Goal: Information Seeking & Learning: Learn about a topic

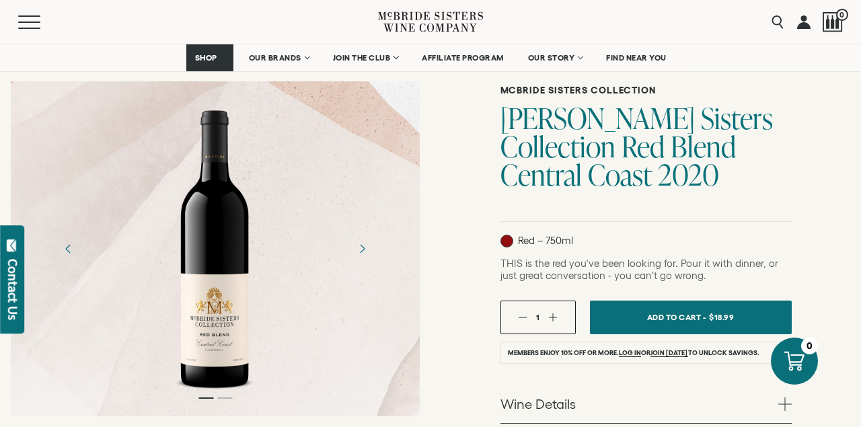
scroll to position [87, 0]
click at [798, 181] on div "[PERSON_NAME] Sisters Collection [PERSON_NAME] Sisters Collection Red Blend Cen…" at bounding box center [645, 351] width 430 height 657
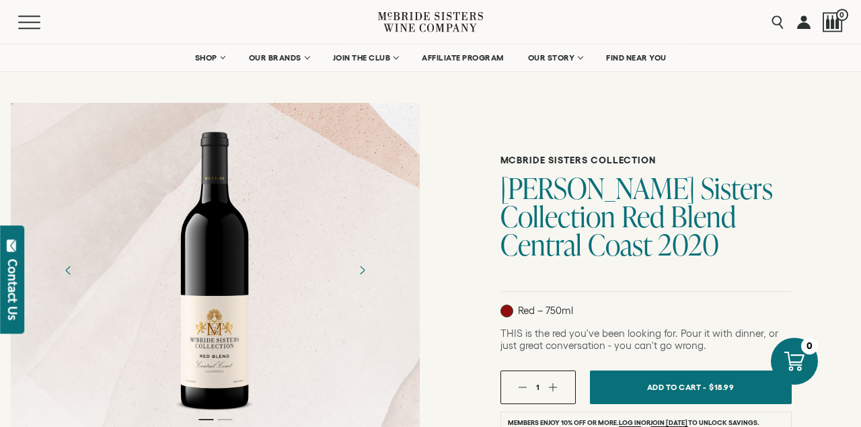
scroll to position [0, 0]
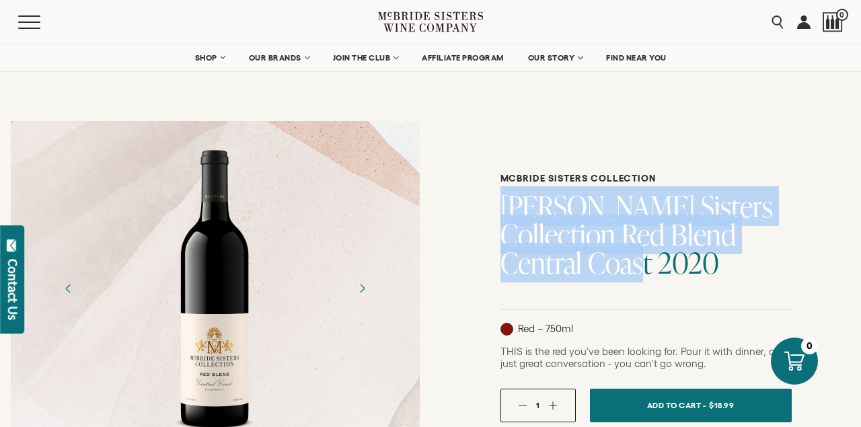
drag, startPoint x: 508, startPoint y: 203, endPoint x: 557, endPoint y: 266, distance: 79.9
click at [557, 266] on h1 "[PERSON_NAME] Sisters Collection Red Blend Central Coast 2020" at bounding box center [645, 234] width 291 height 85
copy h1 "[PERSON_NAME] Sisters Collection Red Blend Central Coast 2020"
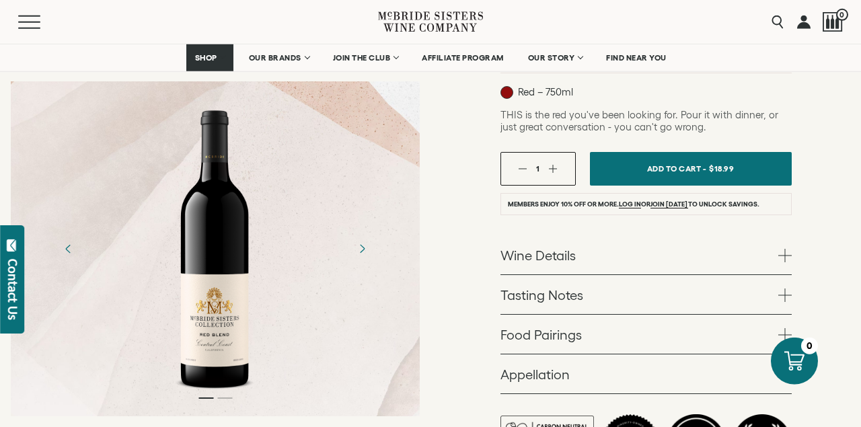
scroll to position [290, 0]
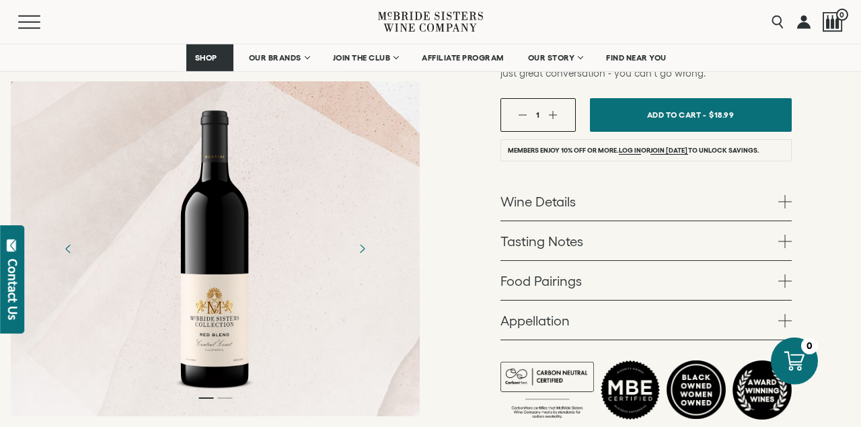
click at [543, 198] on link "Wine Details" at bounding box center [645, 201] width 291 height 39
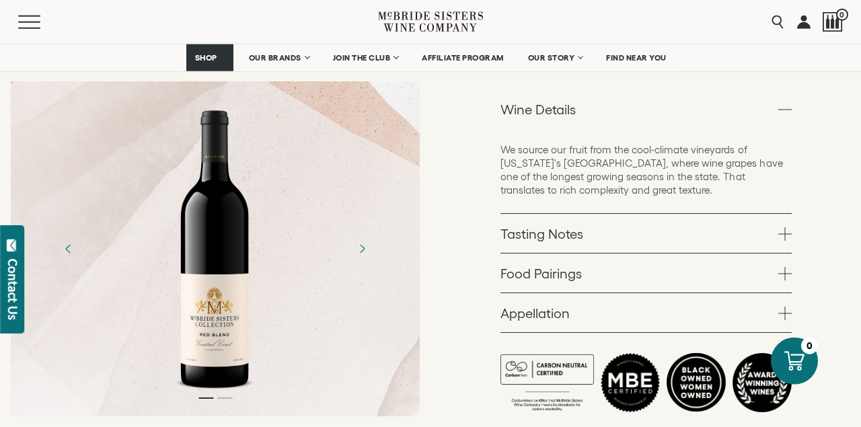
scroll to position [392, 0]
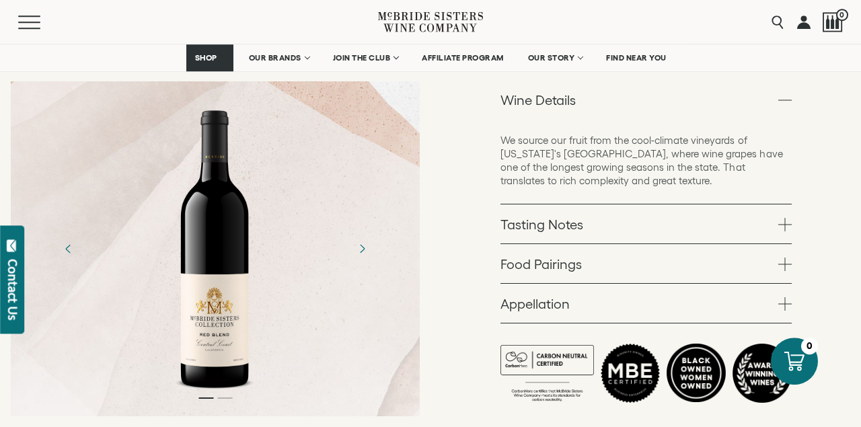
click at [532, 230] on link "Tasting Notes" at bounding box center [645, 223] width 291 height 39
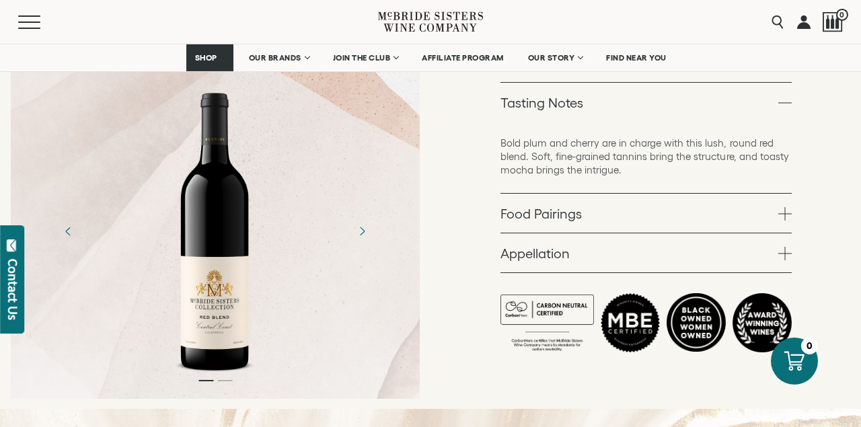
scroll to position [432, 0]
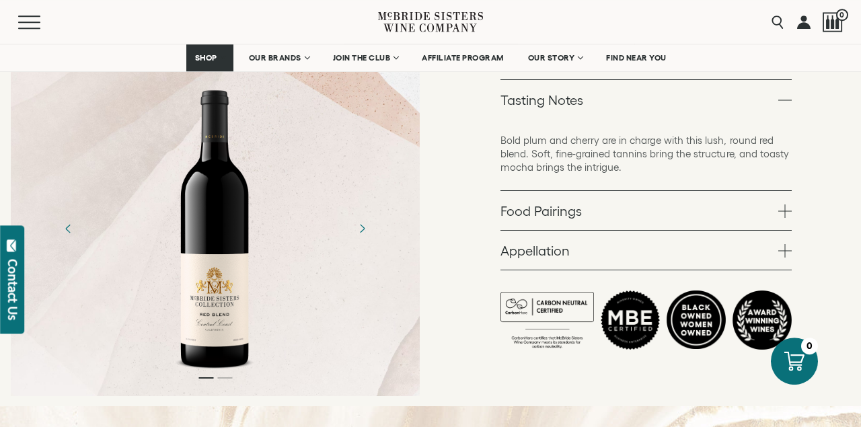
click at [539, 214] on link "Food Pairings" at bounding box center [645, 210] width 291 height 39
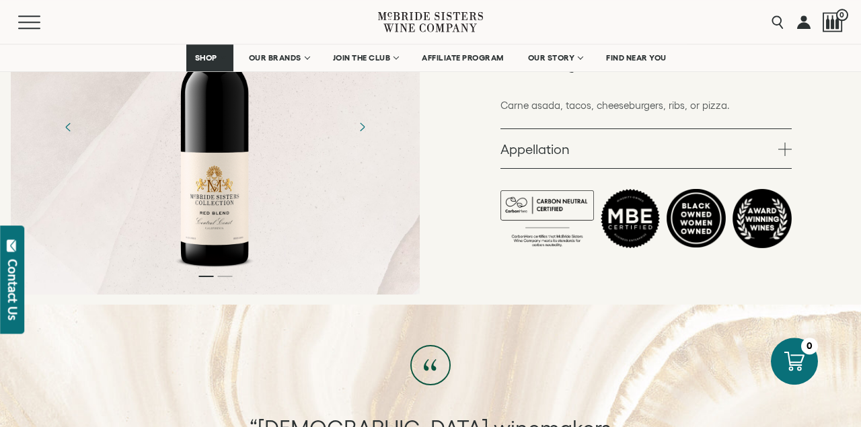
scroll to position [512, 0]
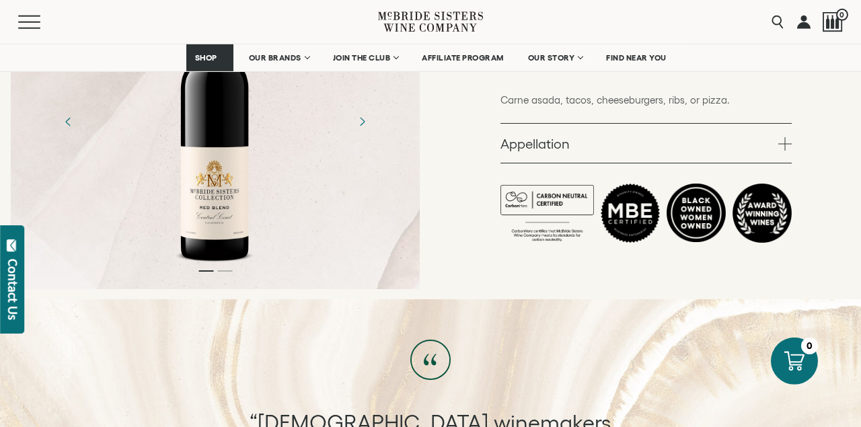
click at [535, 153] on link "Appellation" at bounding box center [645, 143] width 291 height 39
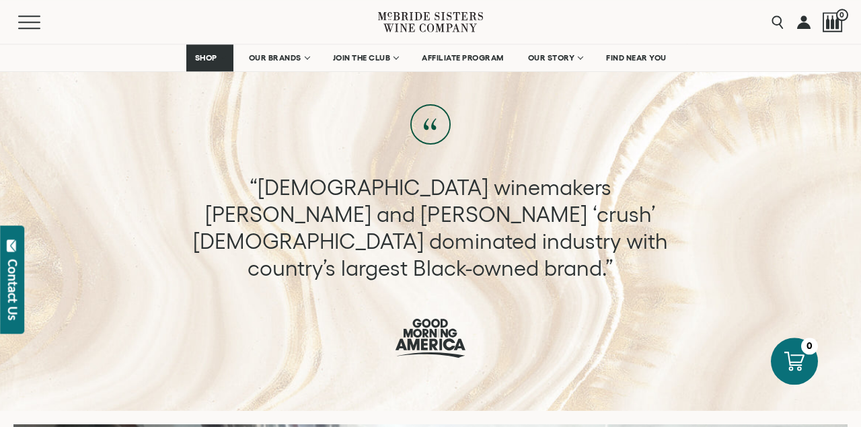
scroll to position [745, 0]
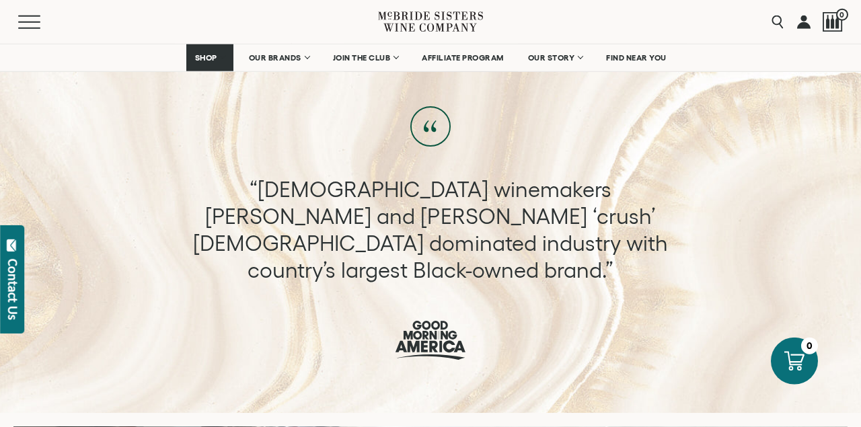
click at [425, 234] on p "“[DEMOGRAPHIC_DATA] winemakers [PERSON_NAME] and [PERSON_NAME] ‘crush’ [DEMOGRA…" at bounding box center [430, 230] width 501 height 108
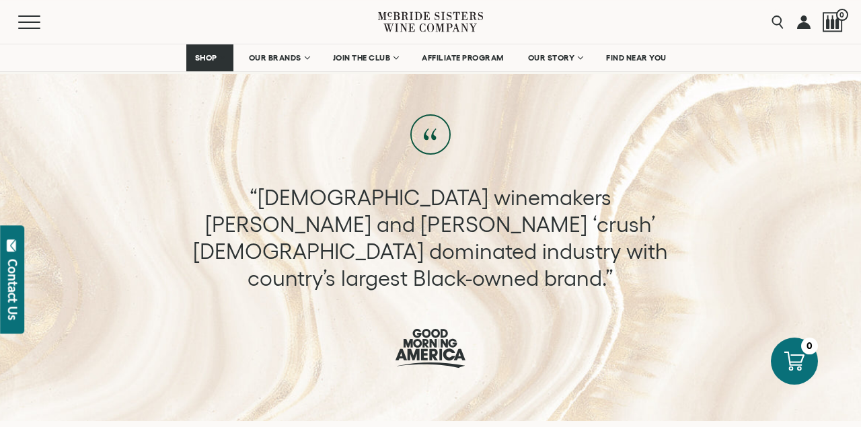
scroll to position [742, 0]
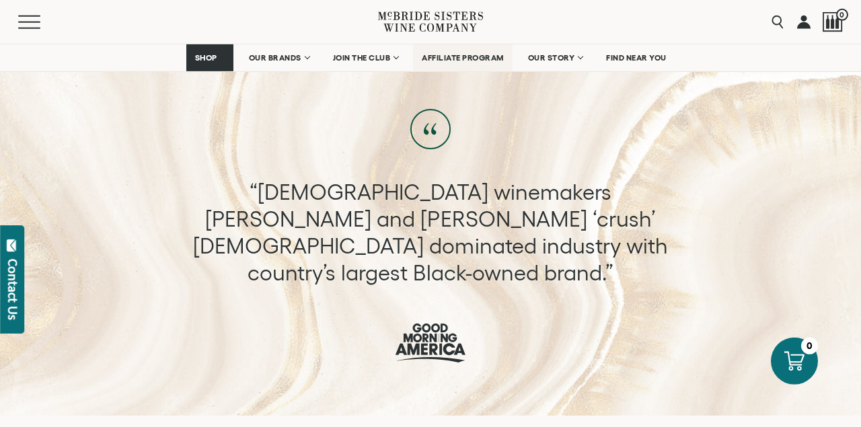
click at [482, 59] on span "AFFILIATE PROGRAM" at bounding box center [463, 57] width 82 height 9
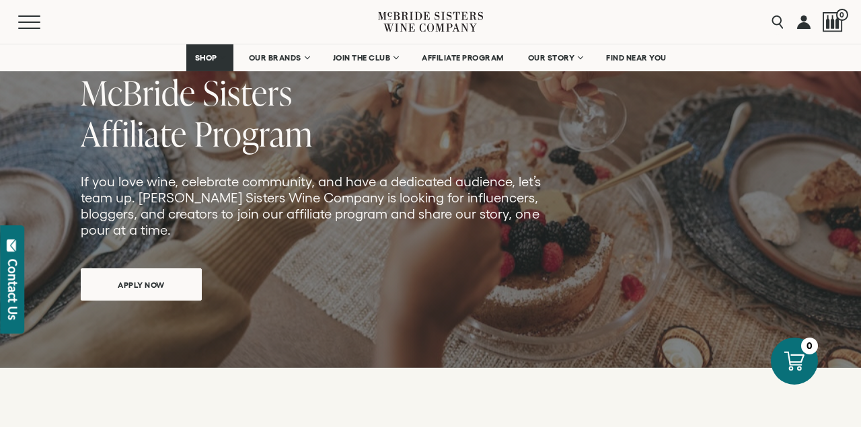
scroll to position [165, 0]
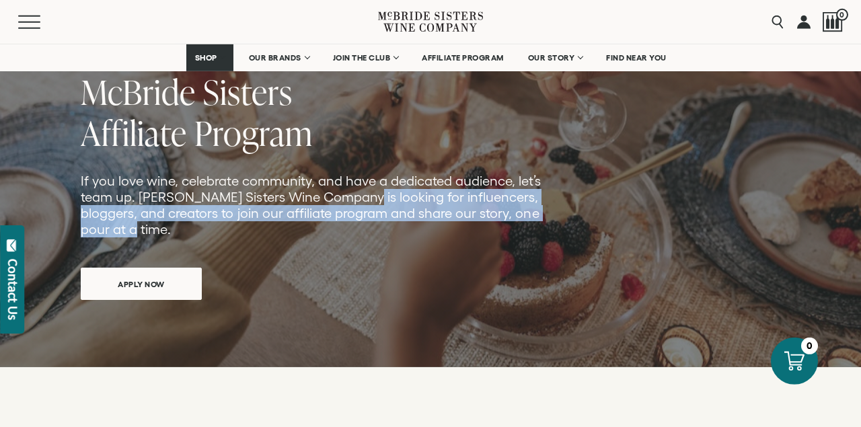
drag, startPoint x: 358, startPoint y: 202, endPoint x: 363, endPoint y: 230, distance: 28.6
click at [363, 230] on p "If you love wine, celebrate community, and have a dedicated audience, let’s tea…" at bounding box center [312, 205] width 463 height 65
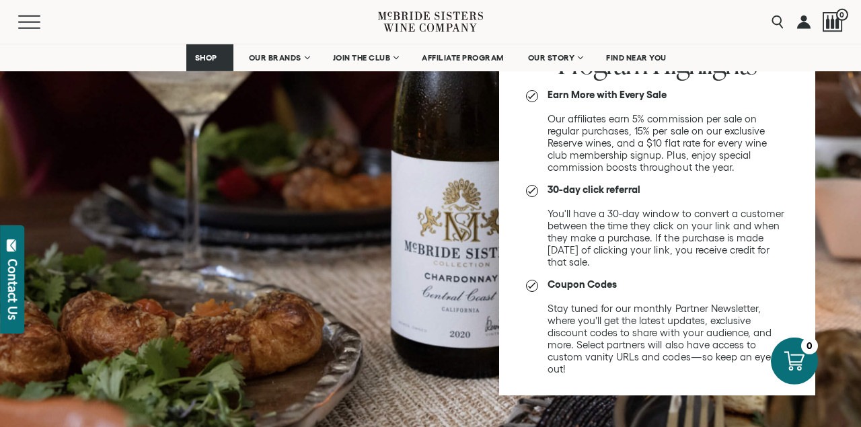
scroll to position [871, 0]
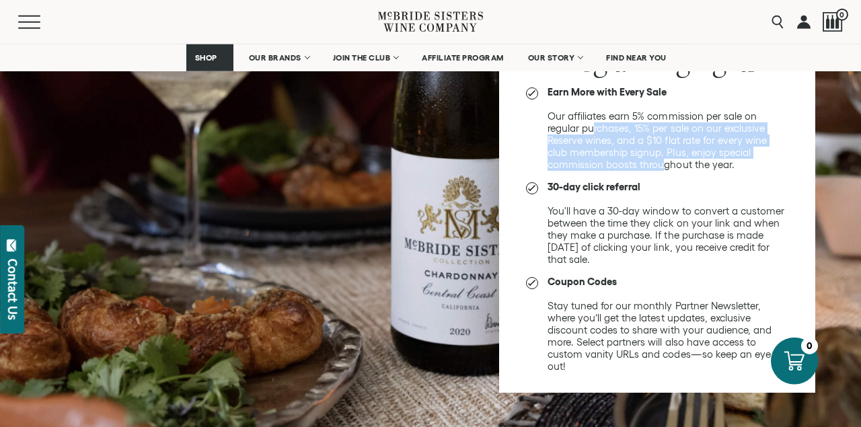
drag, startPoint x: 595, startPoint y: 132, endPoint x: 605, endPoint y: 169, distance: 39.0
click at [605, 169] on li "Earn More with Every Sale Our affiliates earn 5% commission per sale on regular…" at bounding box center [657, 128] width 262 height 85
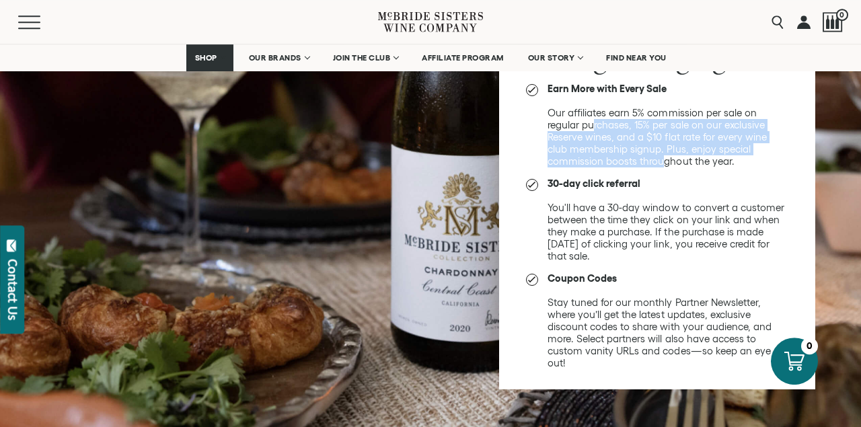
scroll to position [876, 0]
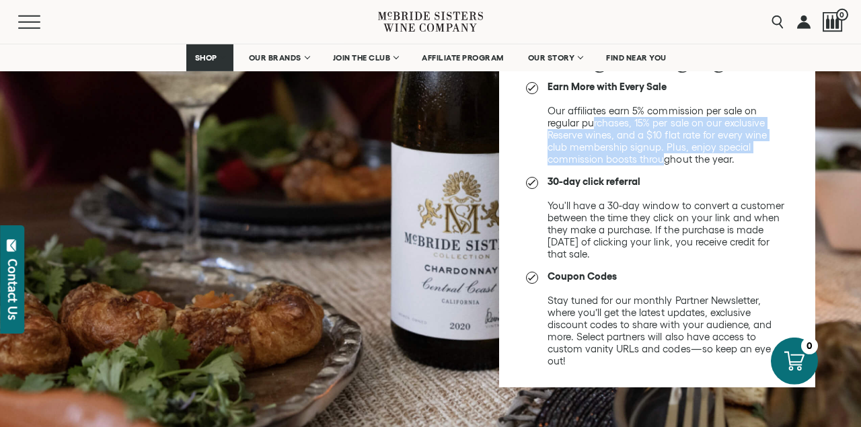
drag, startPoint x: 602, startPoint y: 214, endPoint x: 604, endPoint y: 255, distance: 40.4
click at [604, 255] on li "30-day click referral You'll have a 30-day window to convert a customer between…" at bounding box center [657, 217] width 262 height 85
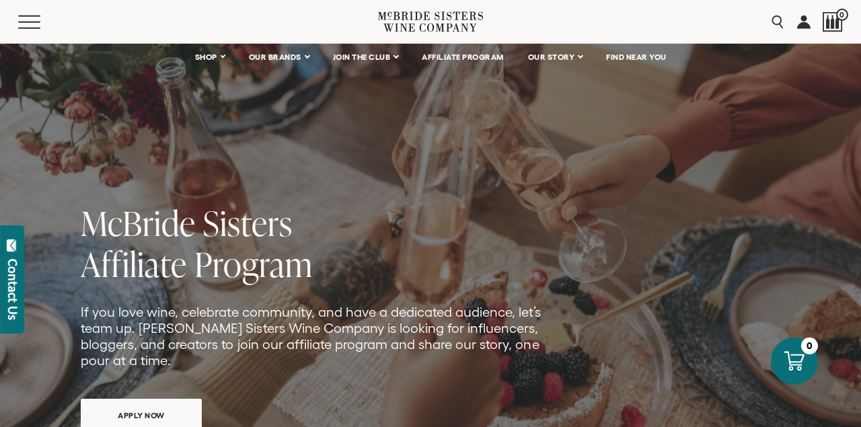
scroll to position [0, 0]
